Goal: Find specific page/section

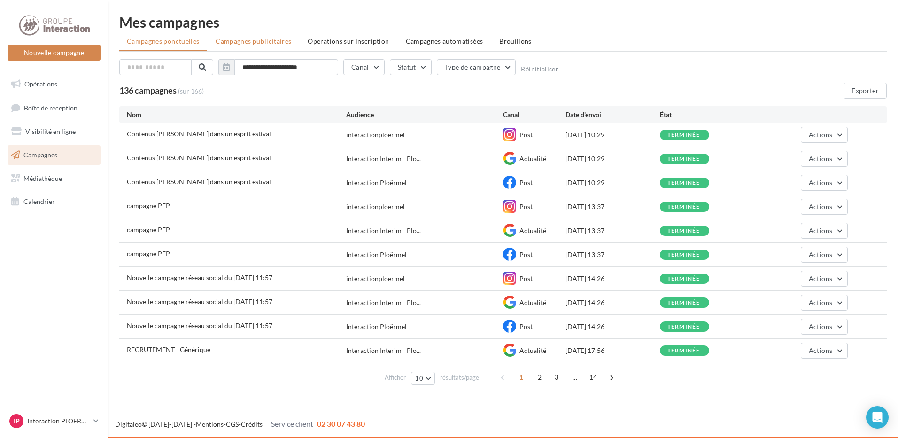
click at [259, 47] on li "Campagnes publicitaires" at bounding box center [253, 41] width 91 height 17
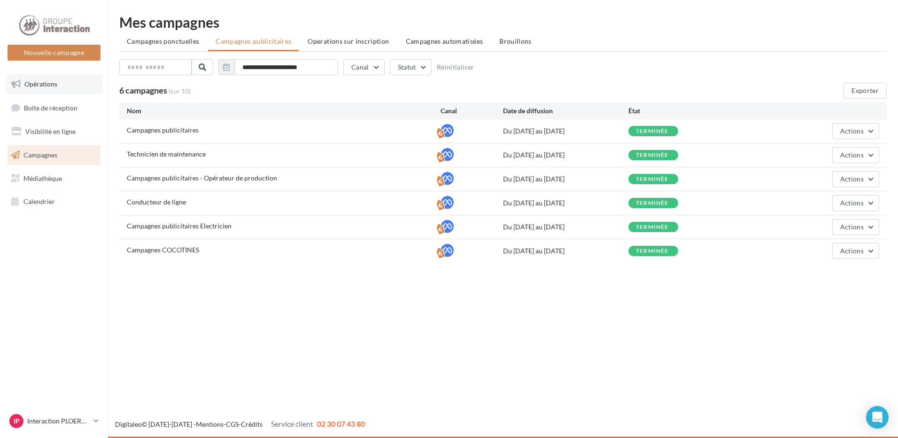
click at [40, 87] on span "Opérations" at bounding box center [40, 84] width 33 height 8
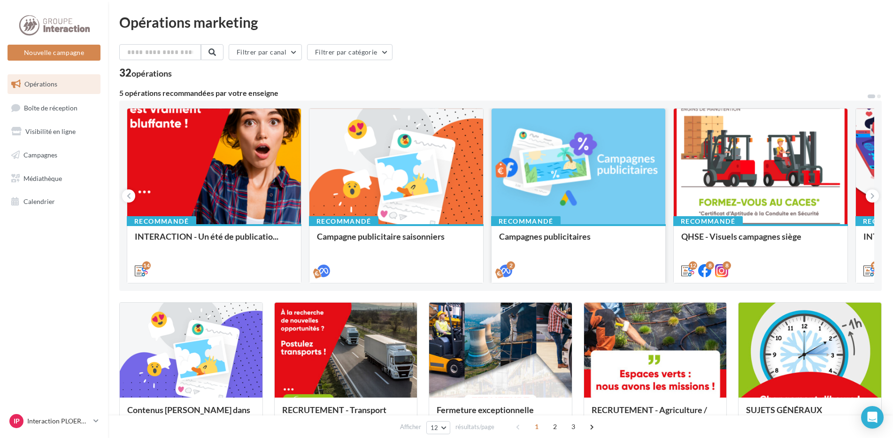
click at [604, 199] on div at bounding box center [579, 166] width 174 height 116
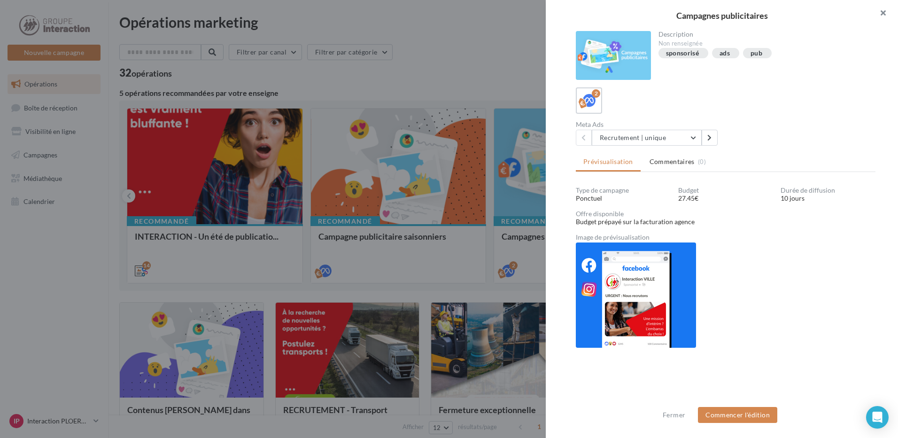
click at [883, 13] on button "button" at bounding box center [879, 14] width 38 height 28
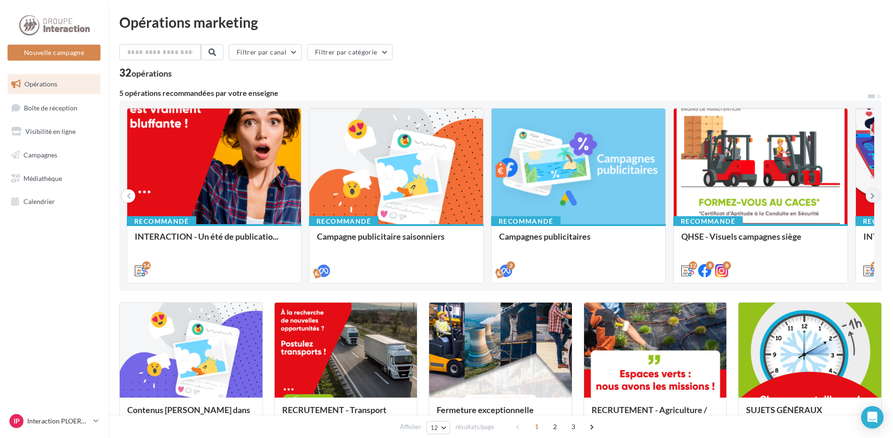
click at [875, 196] on button at bounding box center [872, 195] width 13 height 13
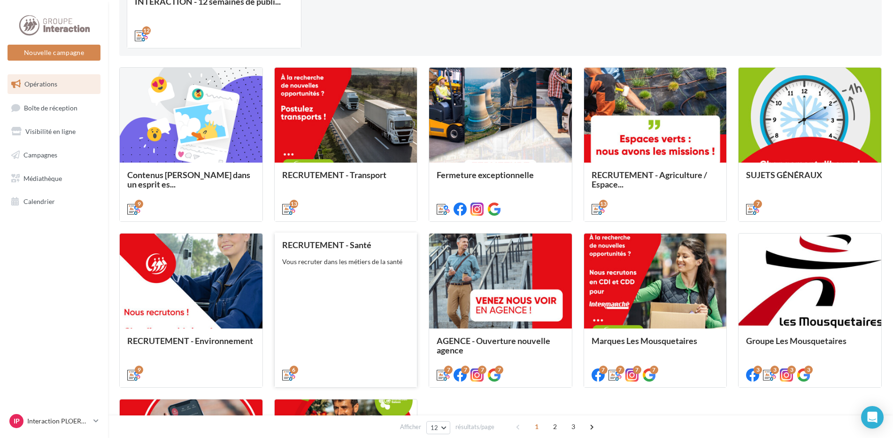
scroll to position [376, 0]
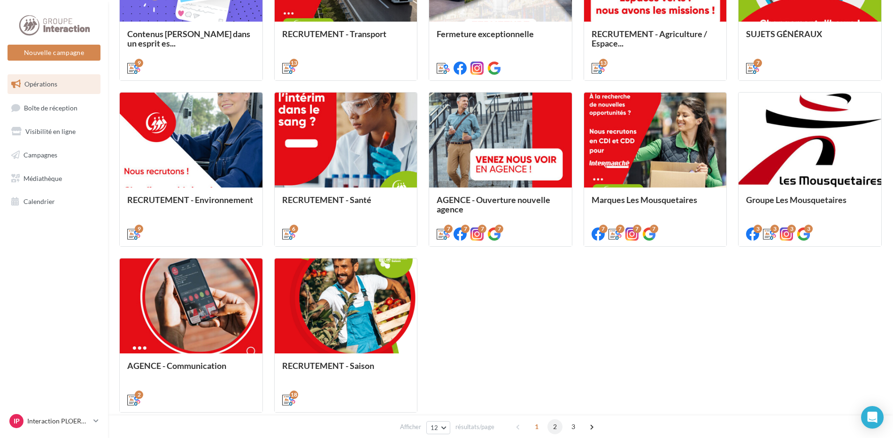
click at [554, 425] on span "2" at bounding box center [555, 426] width 15 height 15
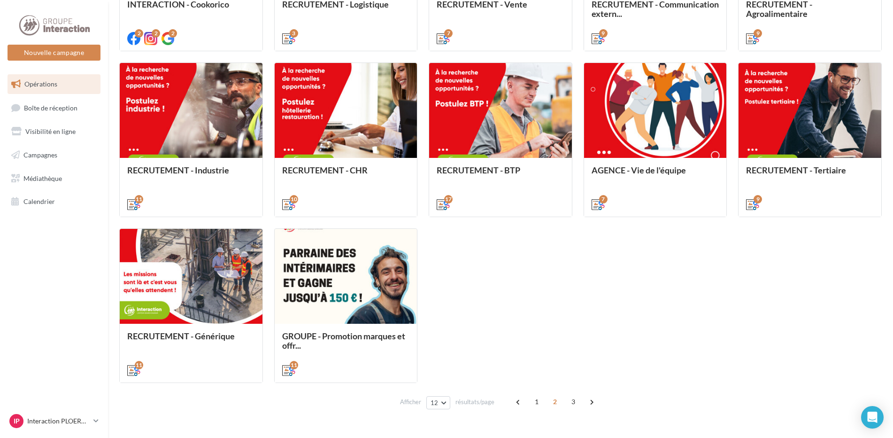
scroll to position [428, 0]
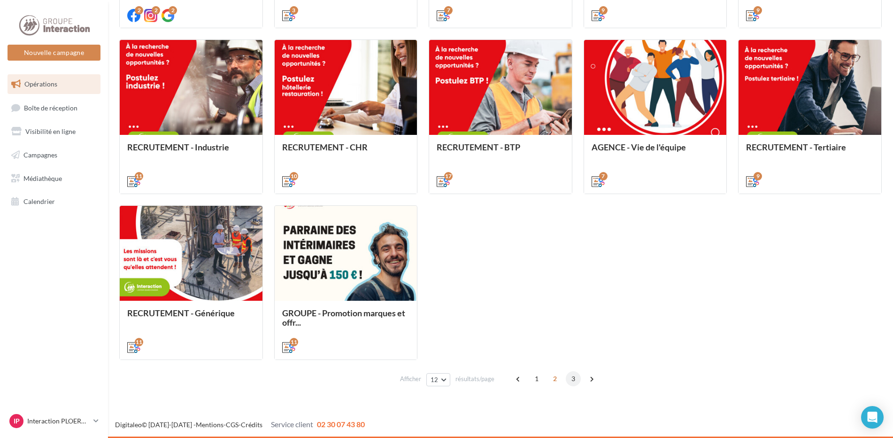
click at [576, 383] on span "3" at bounding box center [573, 378] width 15 height 15
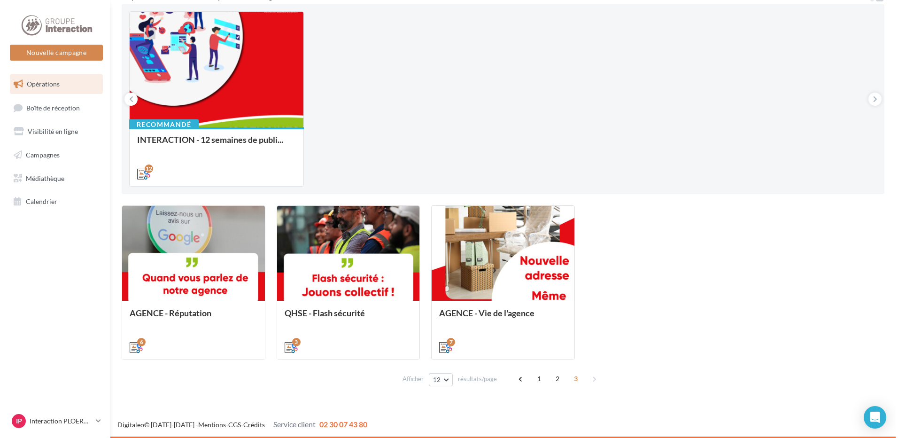
scroll to position [97, 0]
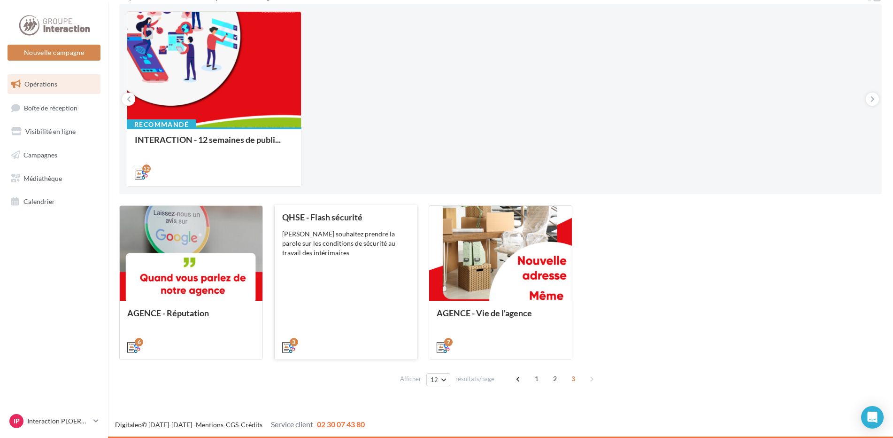
click at [368, 278] on div "QHSE - Flash sécurité Vous souhaitez prendre la parole sur les conditions de sé…" at bounding box center [346, 281] width 128 height 139
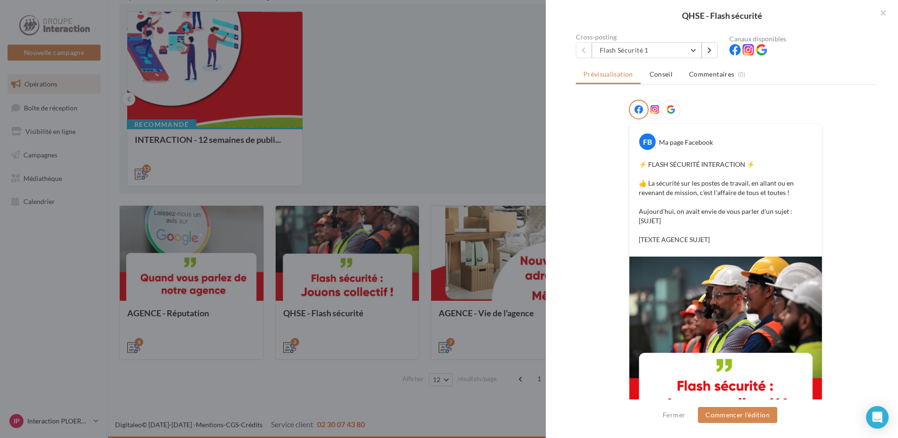
scroll to position [148, 0]
